Goal: Task Accomplishment & Management: Use online tool/utility

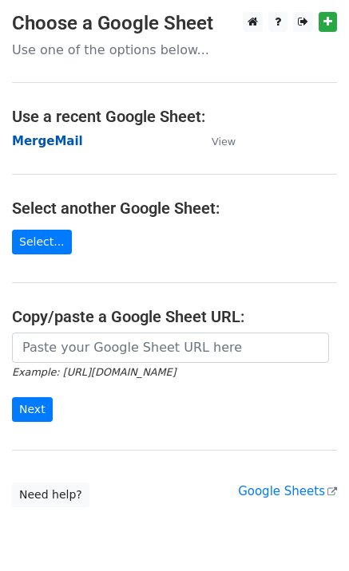
click at [53, 140] on strong "MergeMail" at bounding box center [47, 141] width 71 height 14
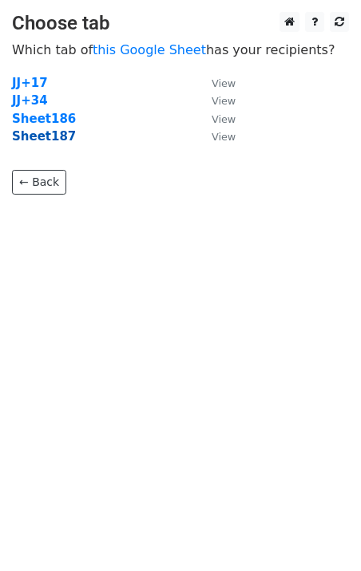
click at [49, 140] on strong "Sheet187" at bounding box center [44, 136] width 64 height 14
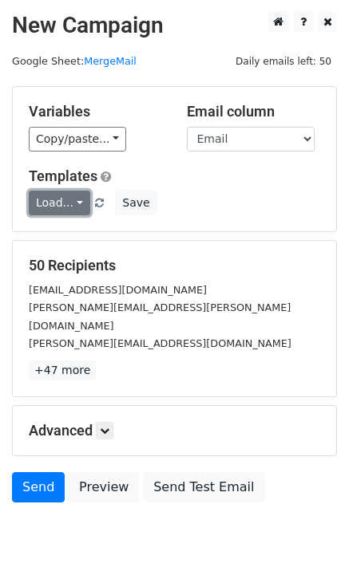
drag, startPoint x: 70, startPoint y: 199, endPoint x: 89, endPoint y: 218, distance: 26.5
click at [70, 199] on link "Load..." at bounding box center [59, 203] width 61 height 25
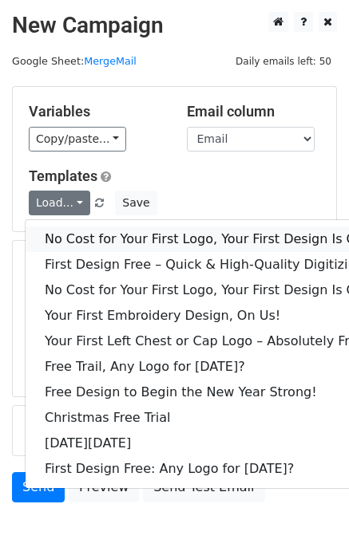
click at [106, 234] on link "No Cost for Your First Logo, Your First Design Is On Us!" at bounding box center [217, 240] width 383 height 26
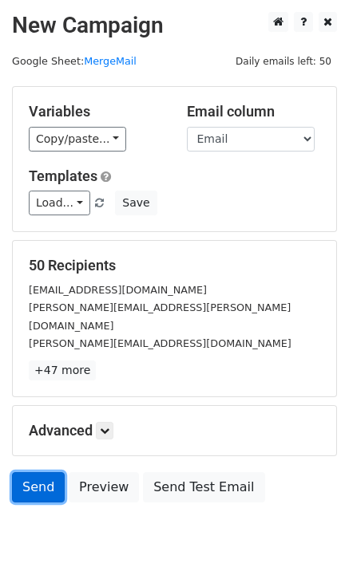
click at [37, 472] on link "Send" at bounding box center [38, 487] width 53 height 30
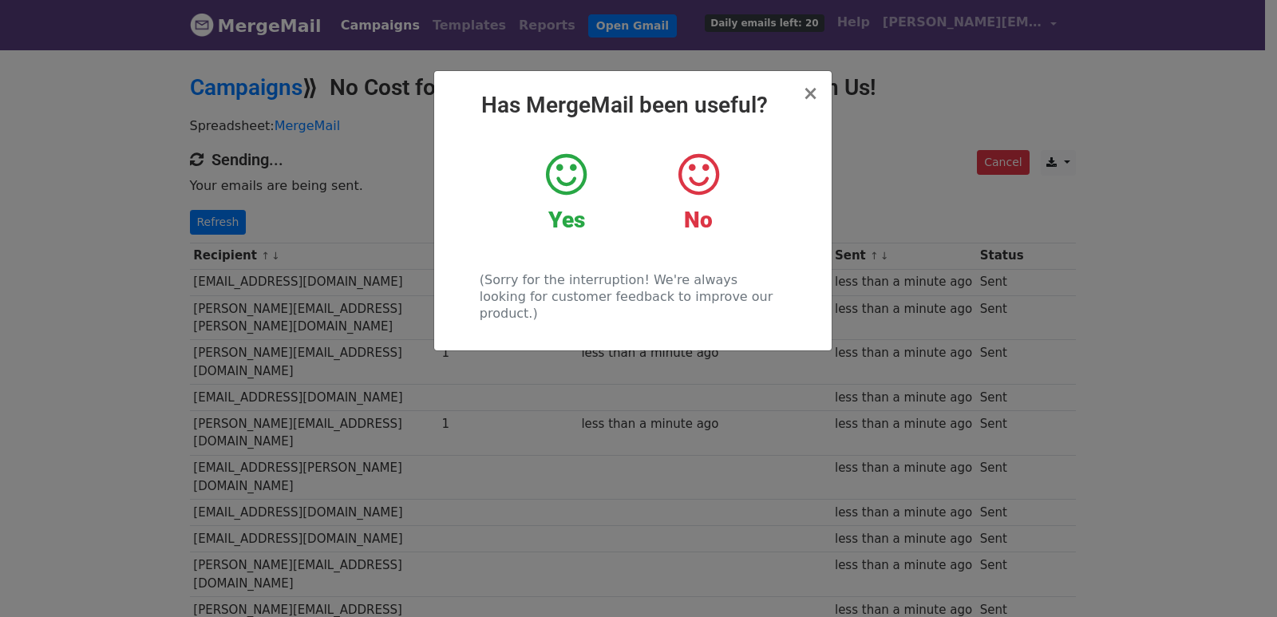
click at [212, 223] on div "× Has MergeMail been useful? Yes No (Sorry for the interruption! We're always l…" at bounding box center [638, 332] width 1277 height 569
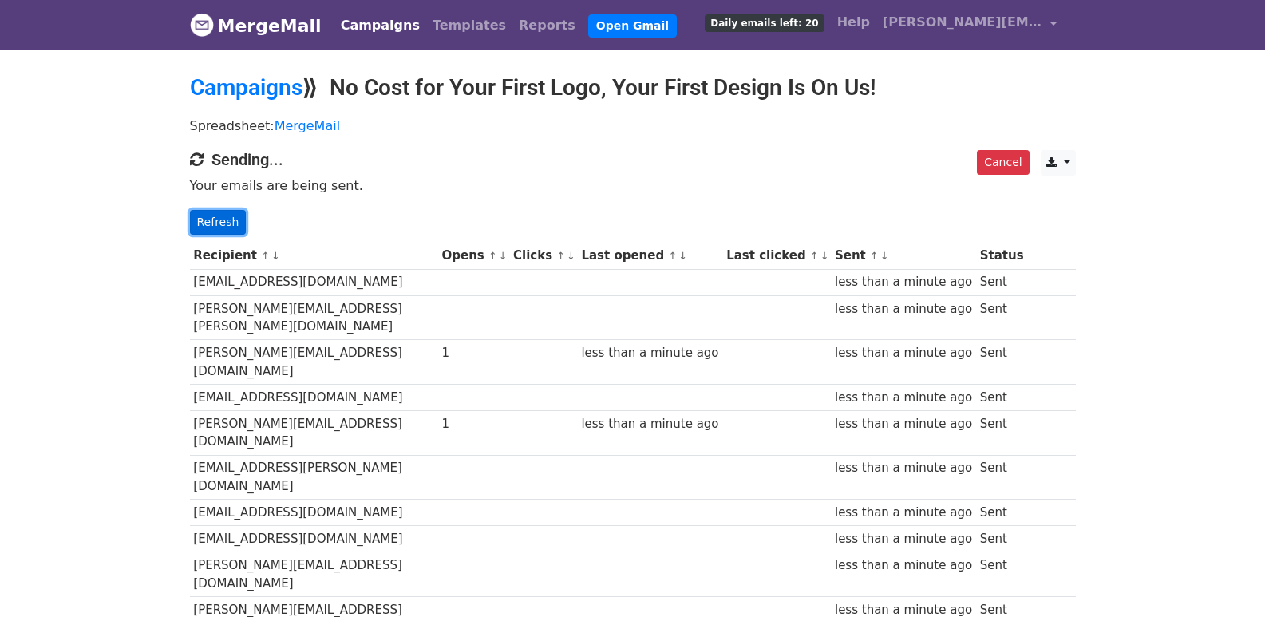
click at [214, 221] on link "Refresh" at bounding box center [218, 222] width 57 height 25
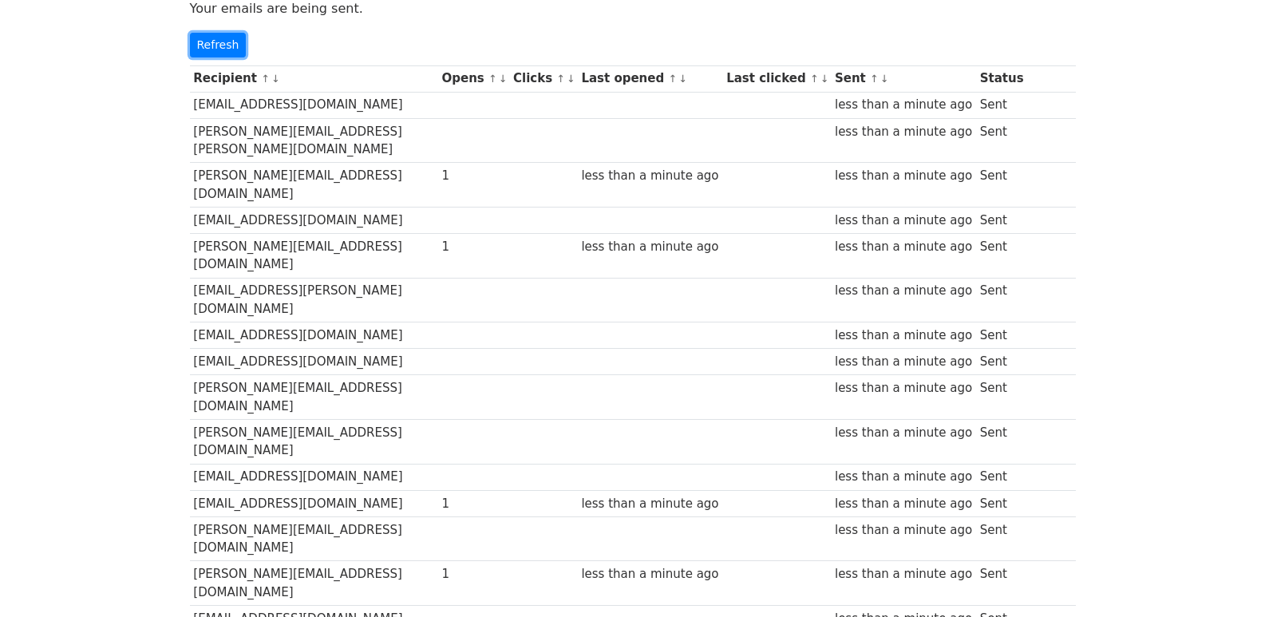
scroll to position [1122, 0]
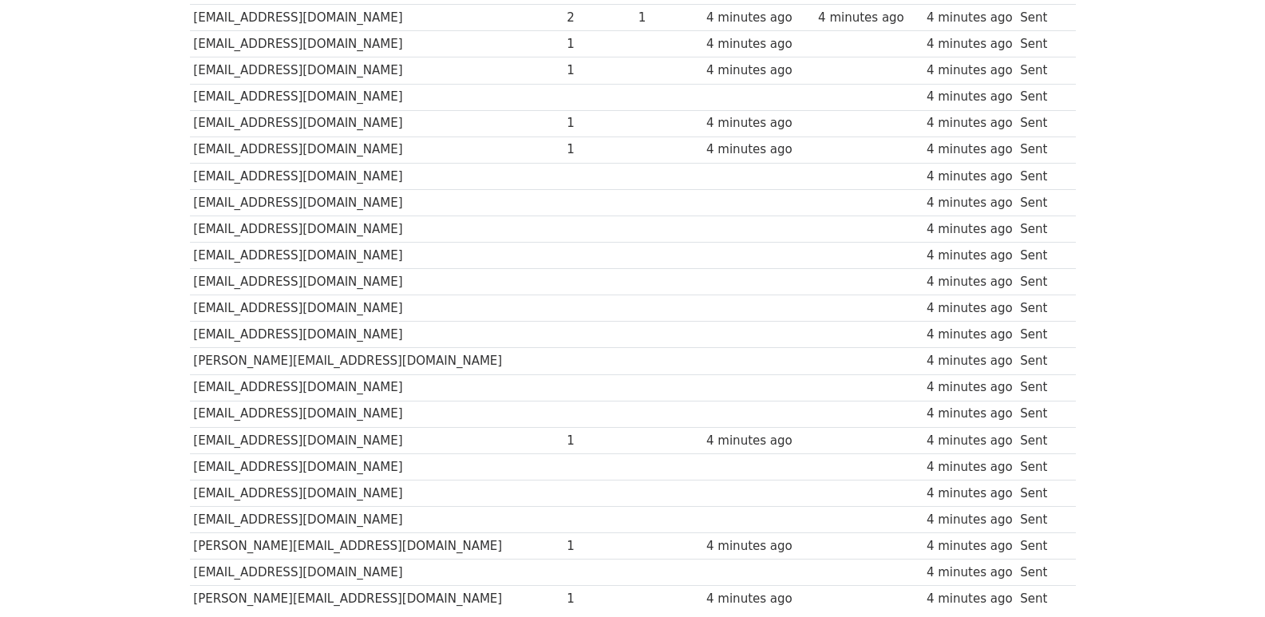
scroll to position [1111, 0]
